Goal: Navigation & Orientation: Find specific page/section

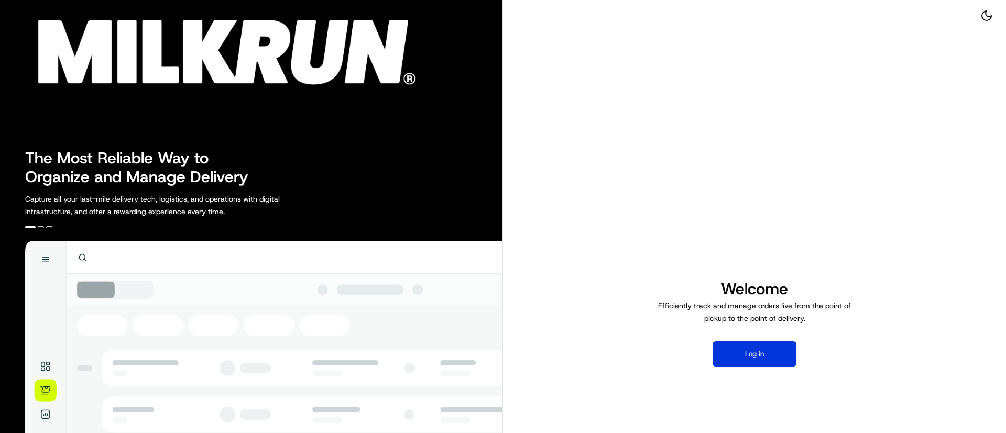
click at [745, 361] on button "Log in" at bounding box center [754, 353] width 84 height 25
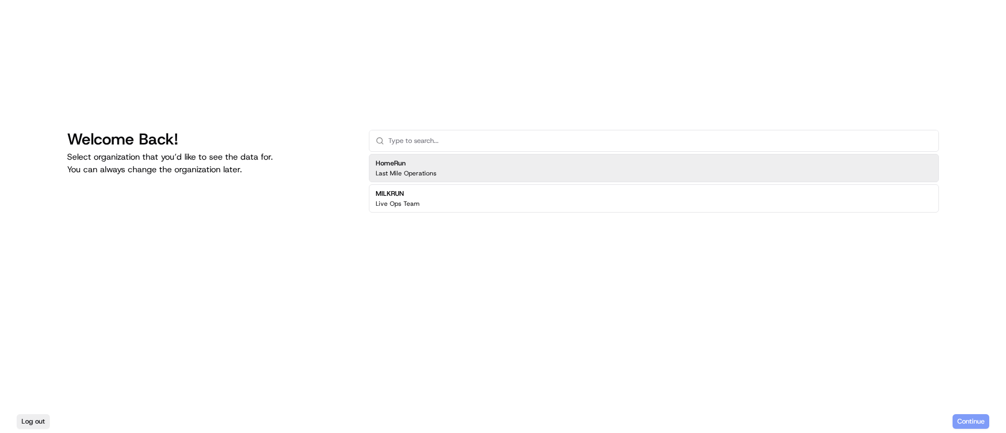
click at [31, 48] on div "Welcome Back! Select organization that you’d like to see the data for. You can …" at bounding box center [503, 205] width 1006 height 410
click at [429, 163] on h2 "HomeRun" at bounding box center [406, 163] width 61 height 9
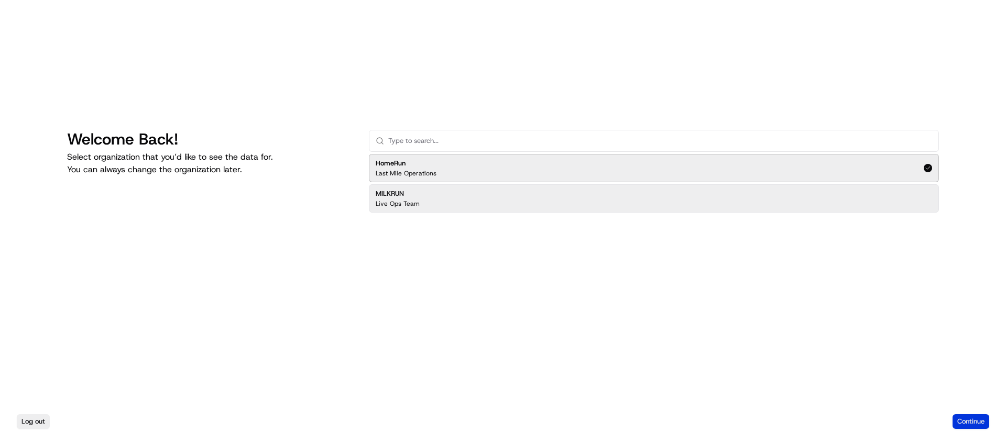
click at [976, 418] on button "Continue" at bounding box center [970, 421] width 37 height 15
